Goal: Information Seeking & Learning: Learn about a topic

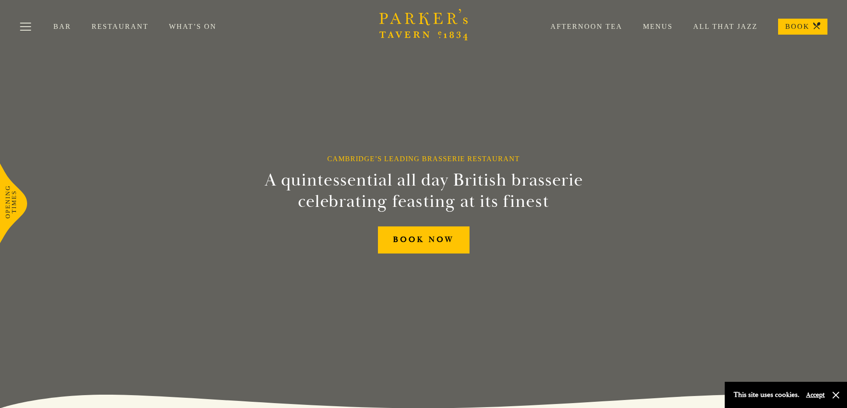
click at [204, 28] on link "What’s On" at bounding box center [203, 26] width 68 height 9
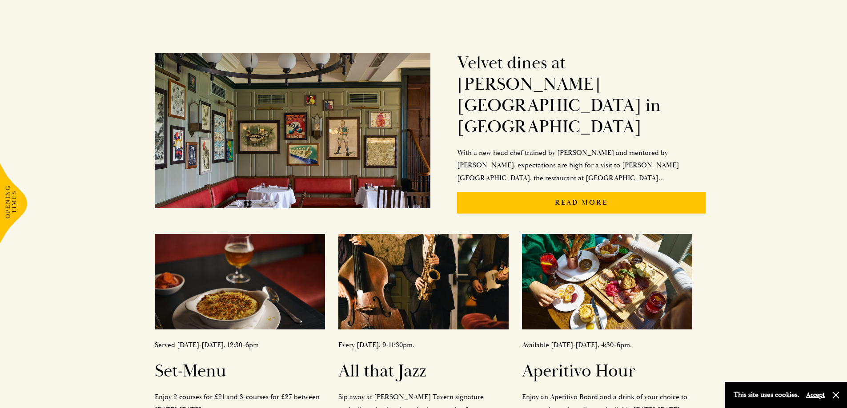
scroll to position [222, 0]
